Goal: Navigation & Orientation: Find specific page/section

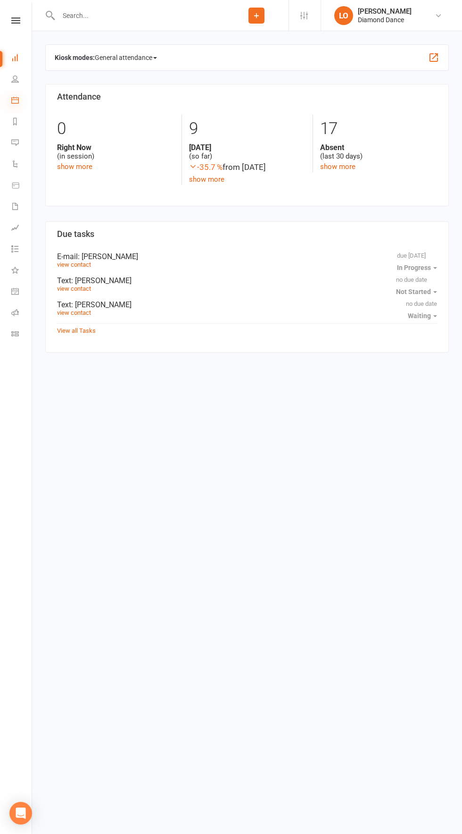
click at [15, 100] on icon at bounding box center [15, 100] width 8 height 8
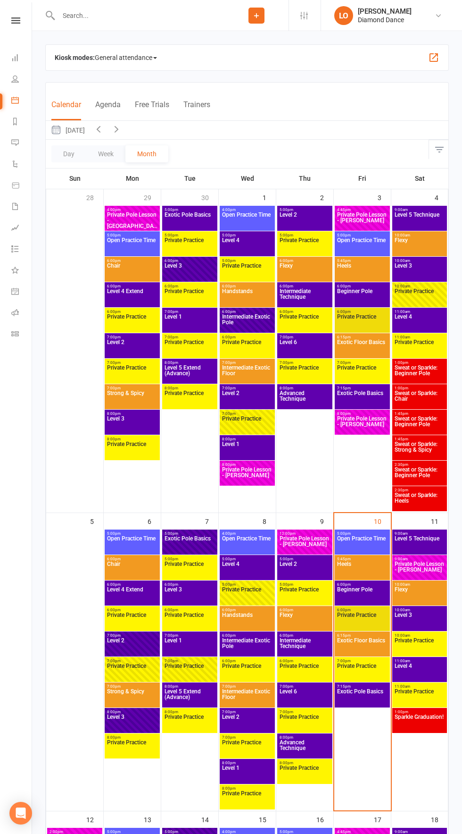
click at [427, 672] on span "Level 4" at bounding box center [419, 671] width 51 height 17
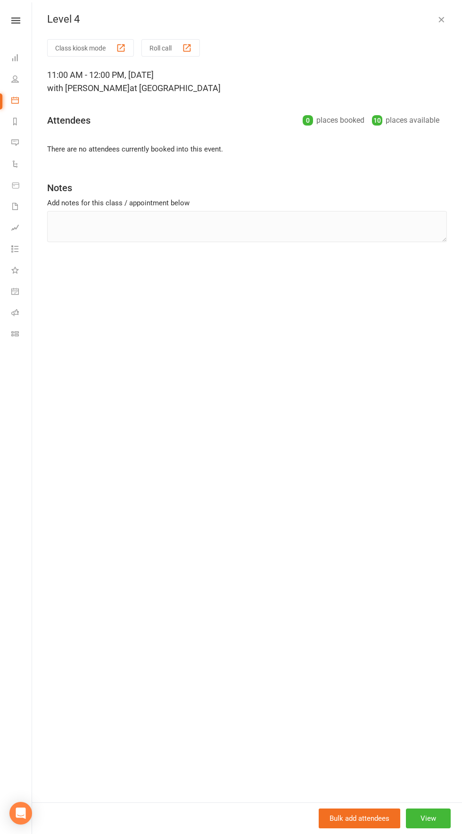
click at [446, 24] on icon "button" at bounding box center [441, 19] width 9 height 9
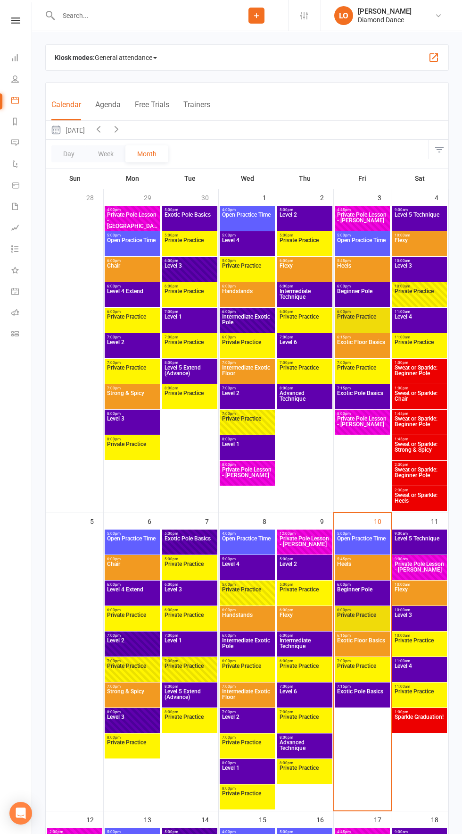
scroll to position [1, 0]
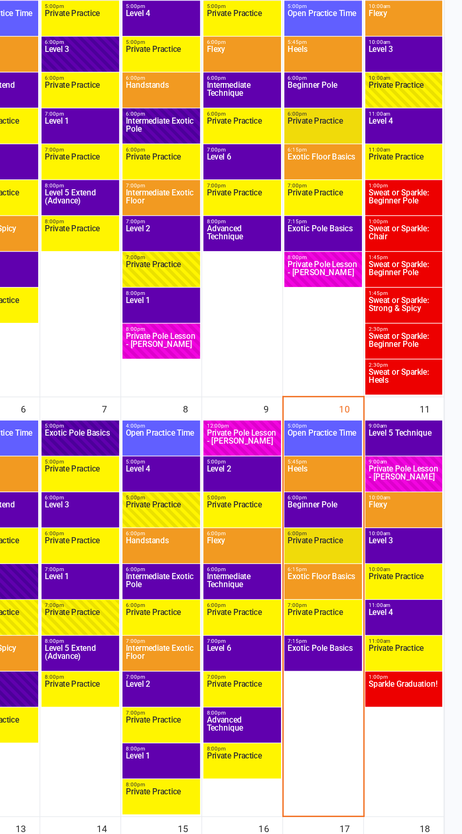
click at [428, 615] on span "Level 3" at bounding box center [419, 618] width 51 height 17
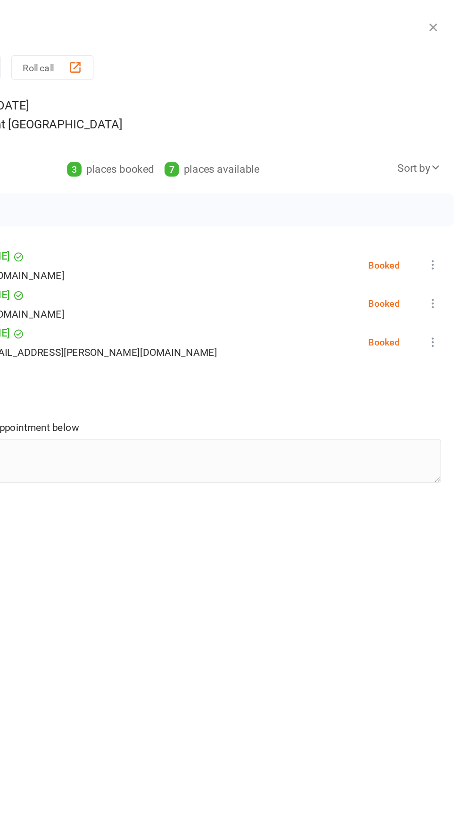
click at [441, 20] on icon "button" at bounding box center [441, 19] width 9 height 9
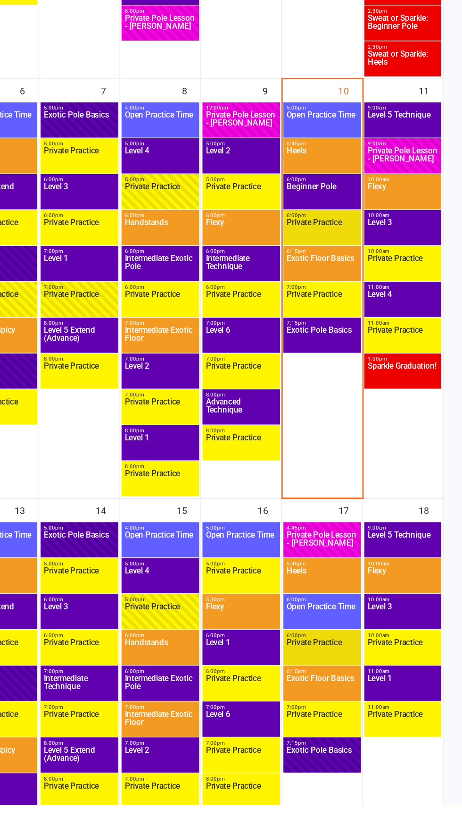
scroll to position [203, 0]
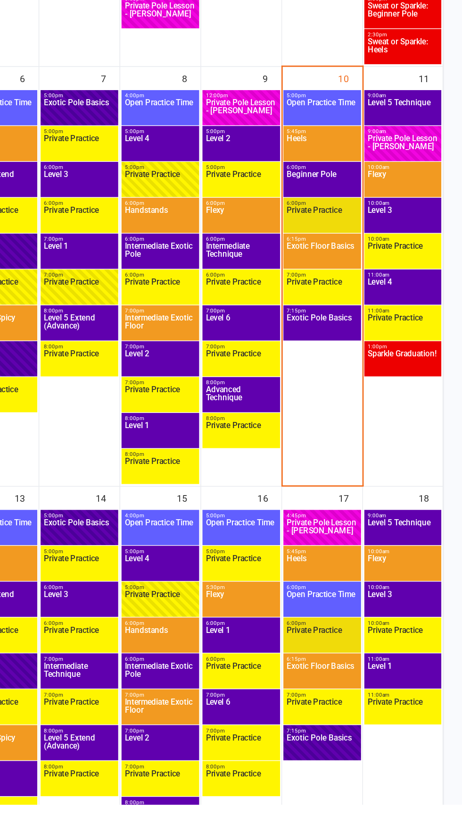
click at [427, 693] on span "Level 3" at bounding box center [419, 689] width 51 height 17
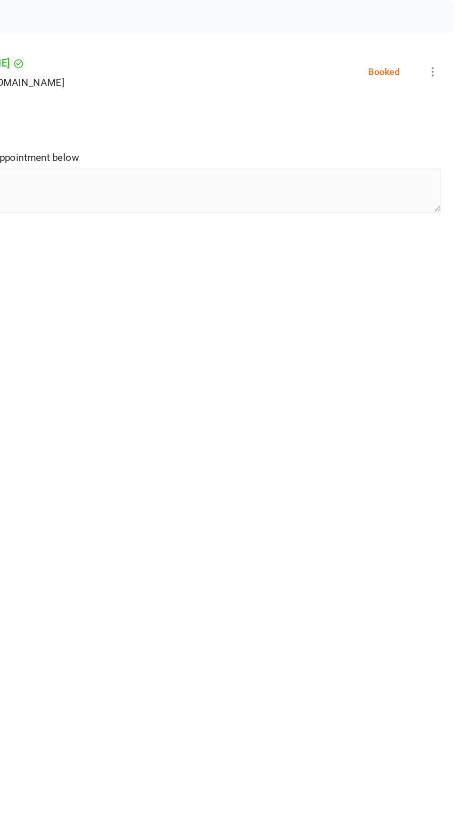
scroll to position [224, 0]
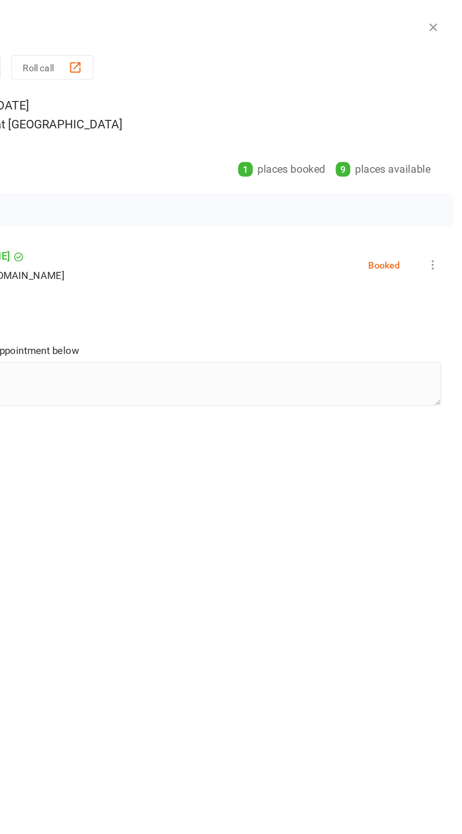
click at [442, 20] on icon "button" at bounding box center [441, 19] width 9 height 9
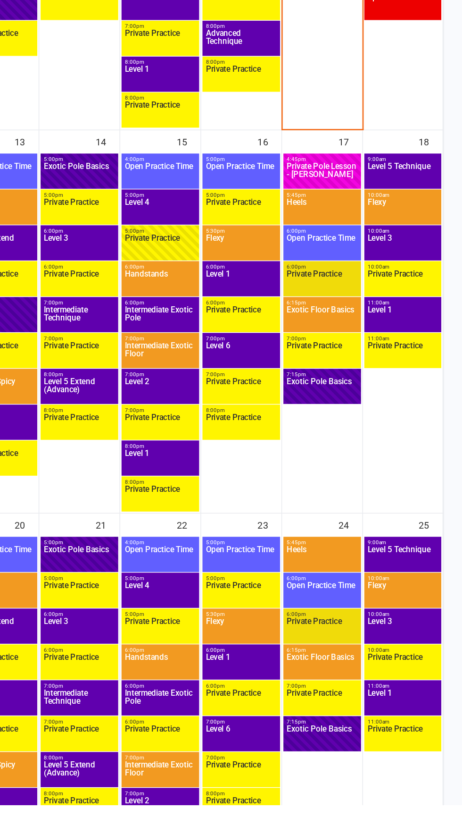
scroll to position [469, 0]
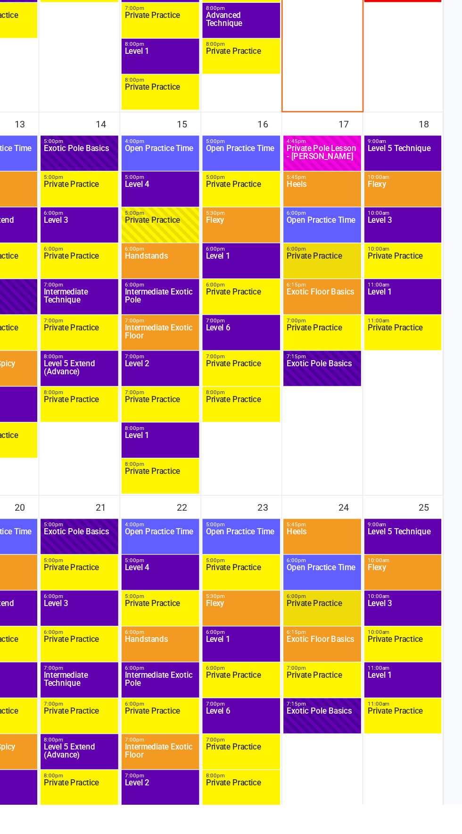
click at [421, 473] on span "Level 1" at bounding box center [419, 475] width 51 height 17
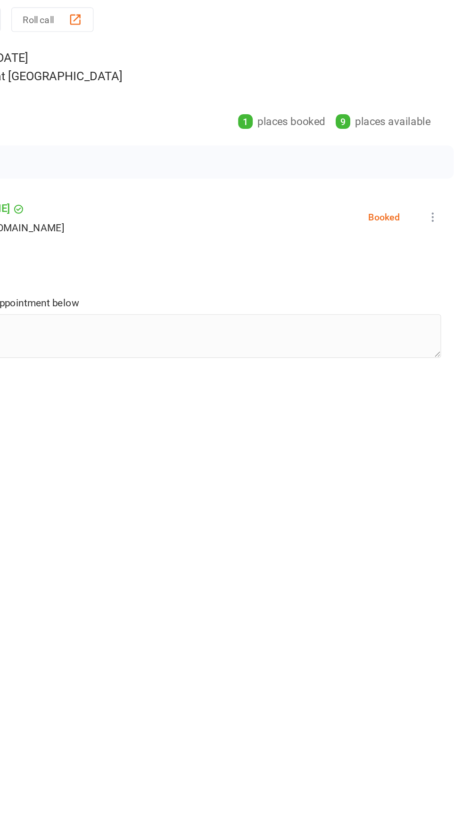
scroll to position [490, 0]
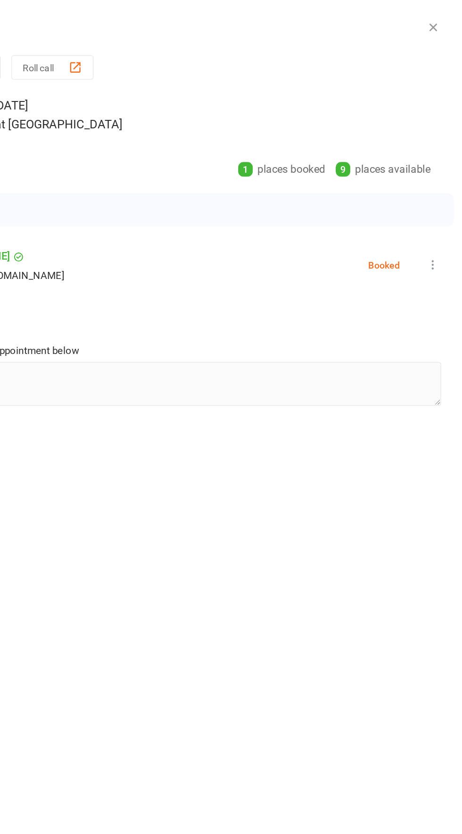
click at [441, 19] on icon "button" at bounding box center [441, 19] width 9 height 9
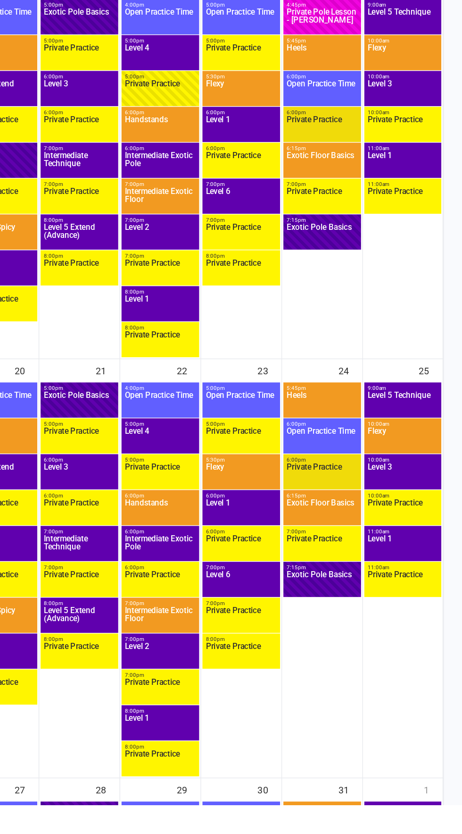
scroll to position [570, 0]
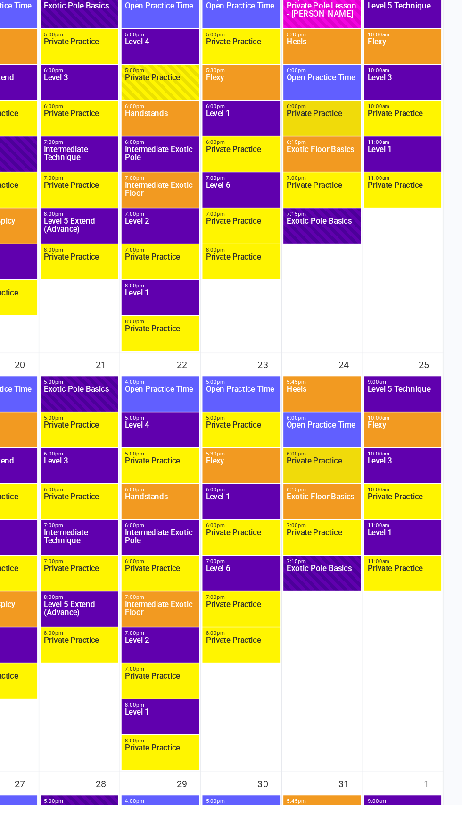
click at [433, 593] on span "Level 3" at bounding box center [419, 594] width 51 height 17
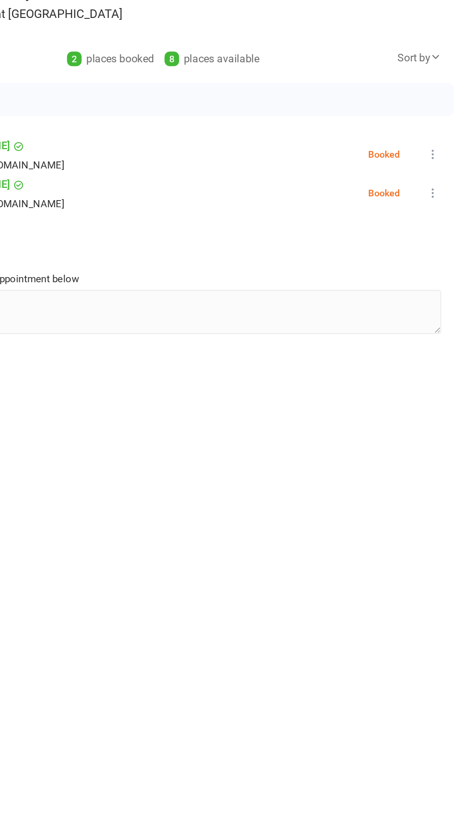
scroll to position [591, 0]
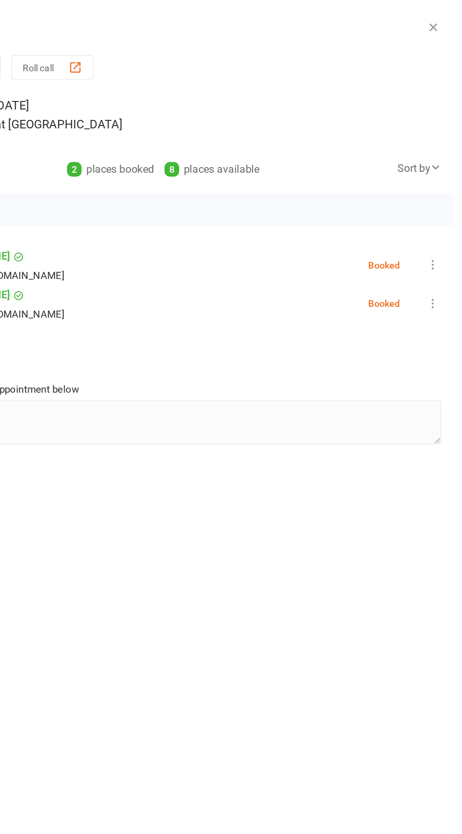
click at [443, 22] on icon "button" at bounding box center [441, 19] width 9 height 9
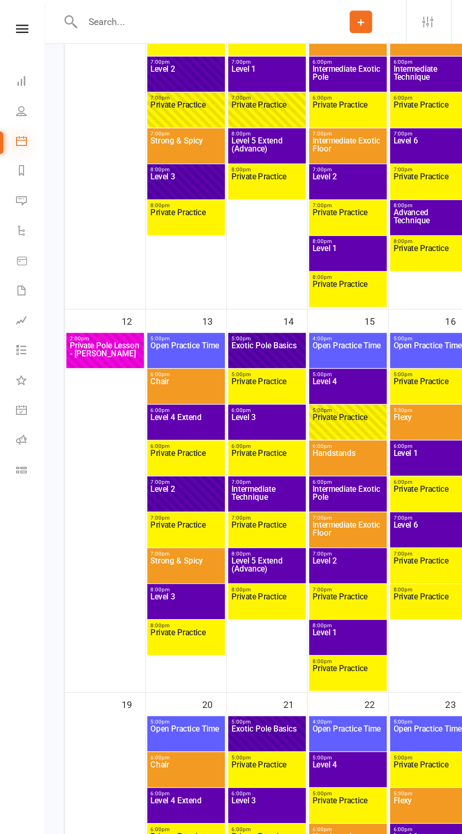
click at [16, 101] on icon at bounding box center [15, 100] width 8 height 8
click at [15, 142] on icon at bounding box center [15, 143] width 8 height 8
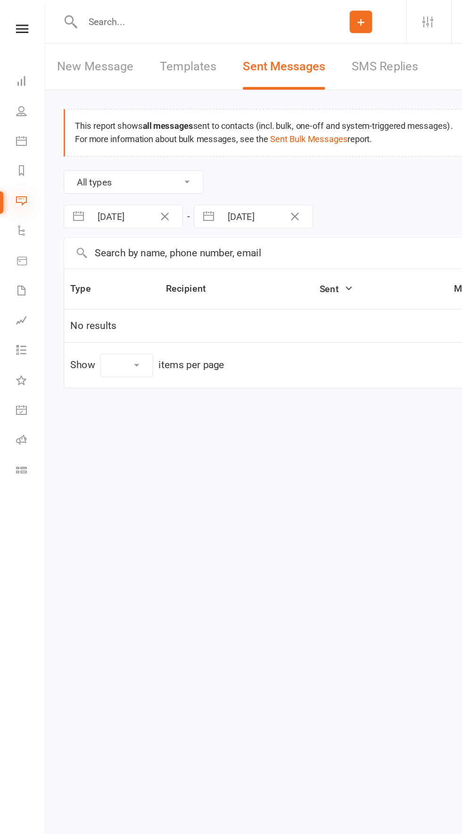
select select "10"
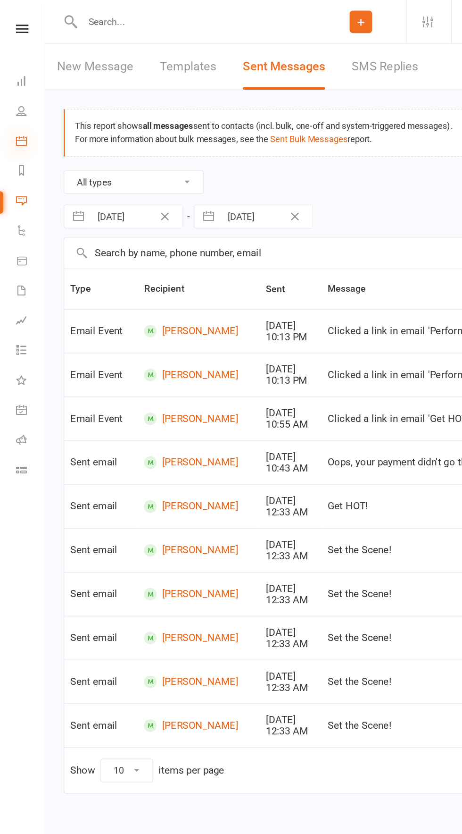
click at [13, 100] on icon at bounding box center [15, 100] width 8 height 8
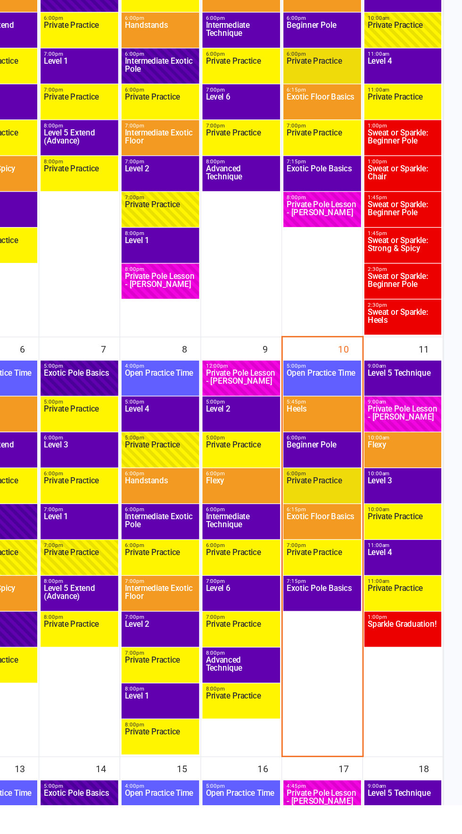
scroll to position [14, 0]
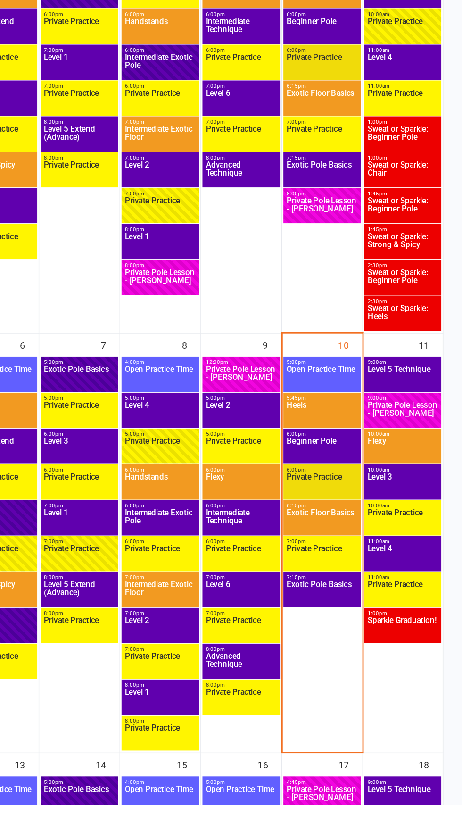
click at [420, 709] on span "Sparkle Graduation!" at bounding box center [419, 708] width 51 height 17
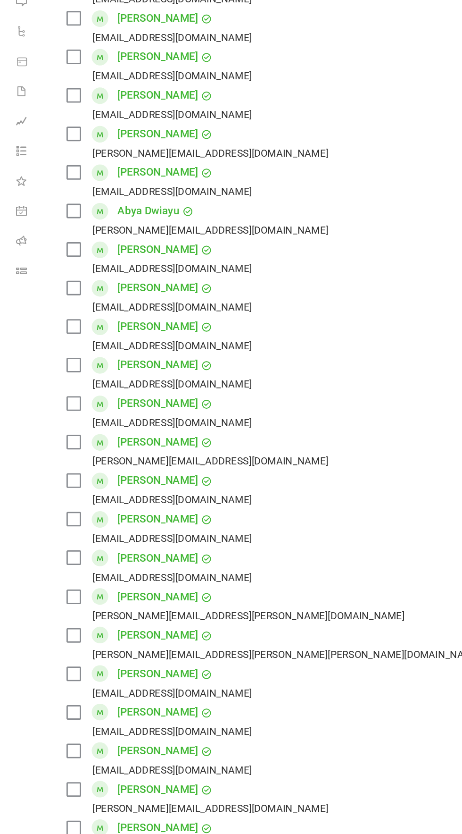
scroll to position [0, 0]
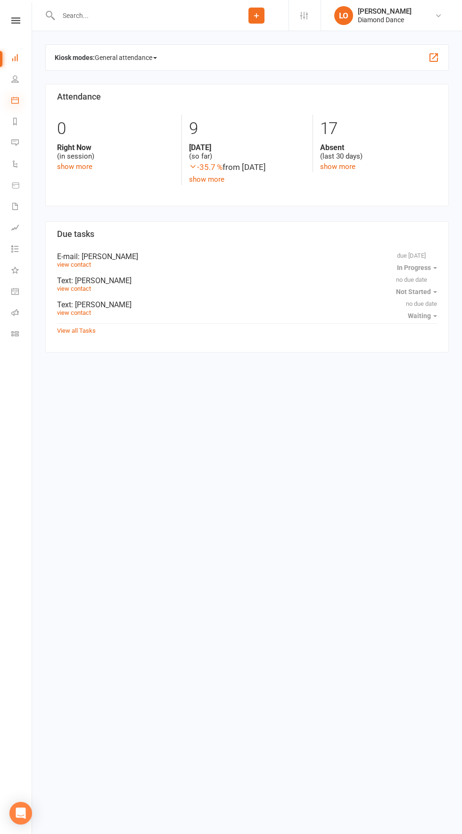
click at [15, 100] on icon at bounding box center [15, 100] width 8 height 8
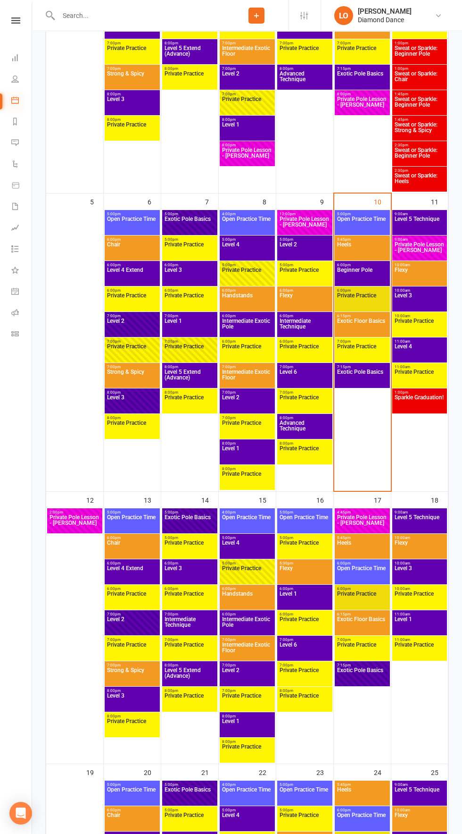
scroll to position [345, 0]
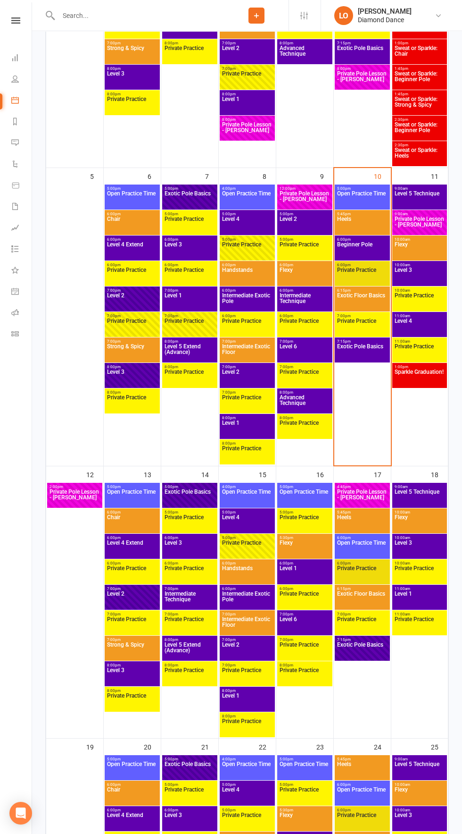
click at [125, 525] on span "Chair" at bounding box center [132, 522] width 51 height 17
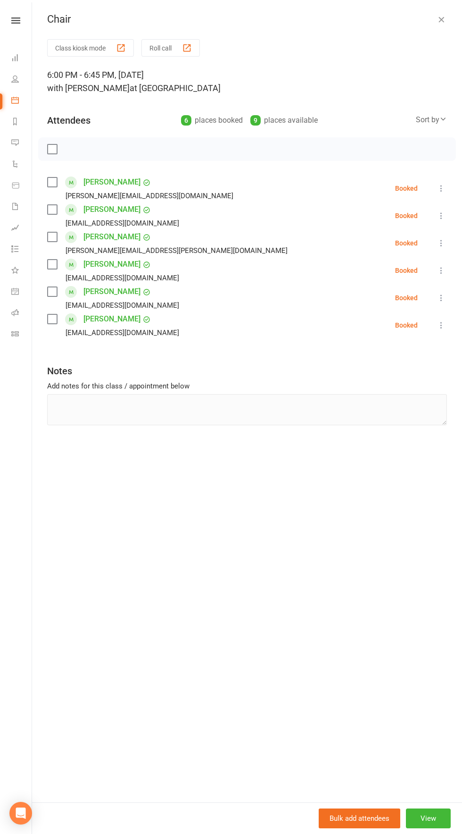
click at [442, 25] on button "button" at bounding box center [441, 19] width 11 height 11
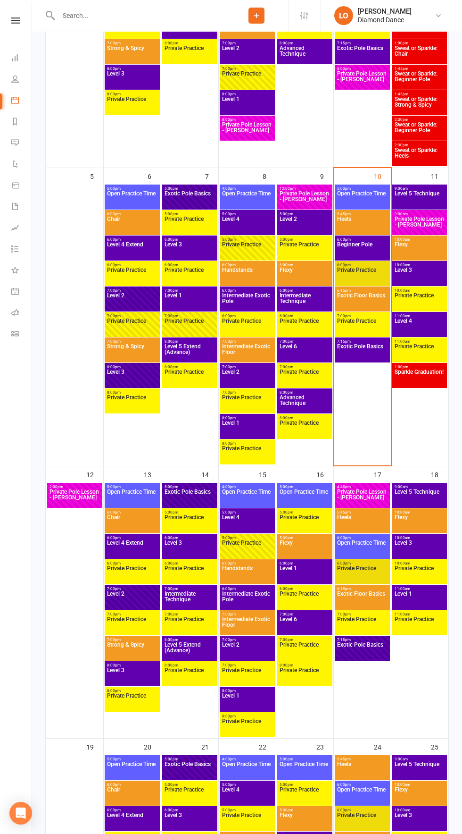
click at [129, 491] on span "Open Practice Time" at bounding box center [132, 497] width 51 height 17
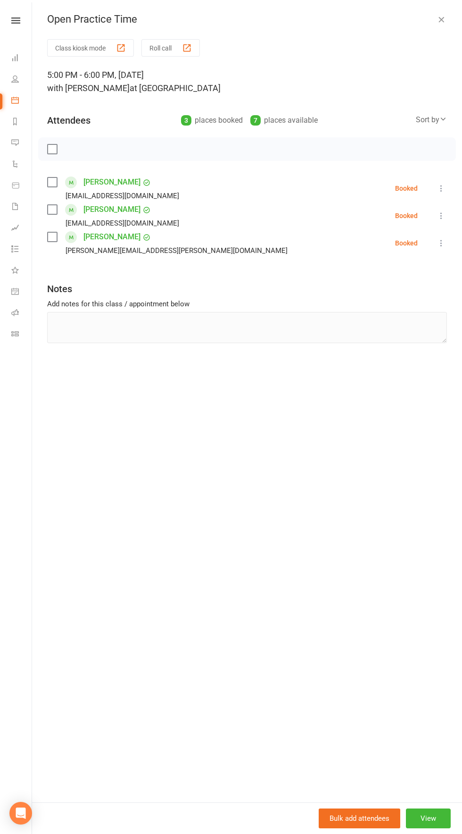
click at [446, 21] on icon "button" at bounding box center [441, 19] width 9 height 9
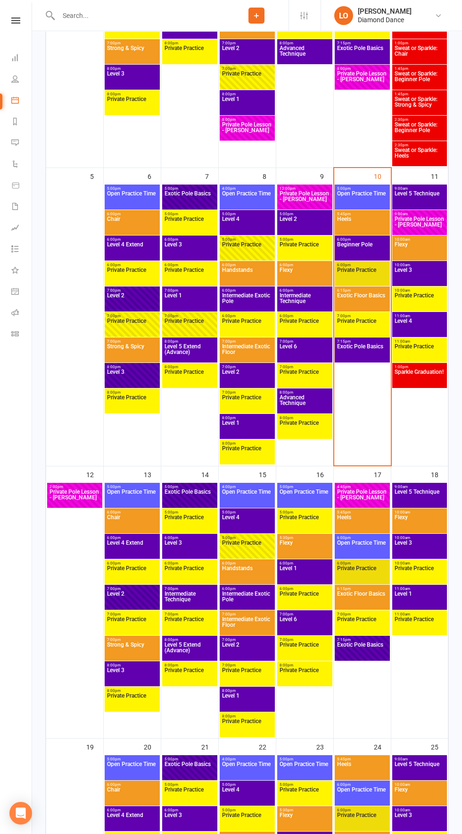
click at [309, 624] on span "Level 6" at bounding box center [304, 624] width 51 height 17
